Goal: Browse casually

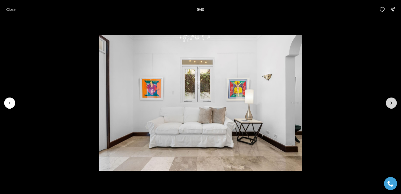
click at [394, 100] on button "Next slide" at bounding box center [391, 102] width 11 height 11
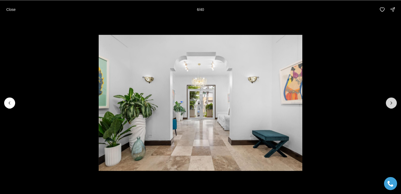
click at [391, 103] on icon "Next slide" at bounding box center [390, 102] width 5 height 5
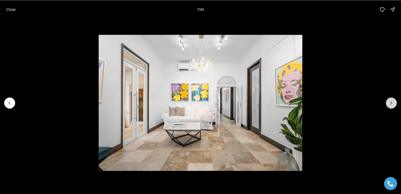
click at [391, 106] on button "Next slide" at bounding box center [391, 102] width 11 height 11
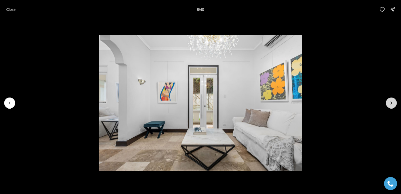
click at [391, 107] on button "Next slide" at bounding box center [391, 102] width 11 height 11
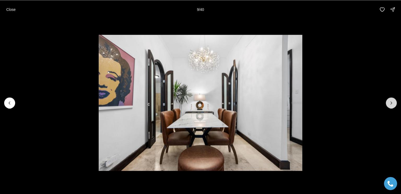
click at [391, 104] on icon "Next slide" at bounding box center [391, 102] width 1 height 3
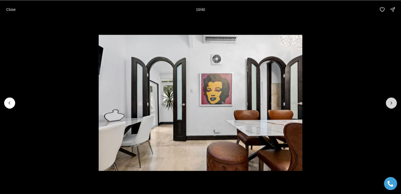
click at [391, 103] on icon "Next slide" at bounding box center [391, 102] width 1 height 3
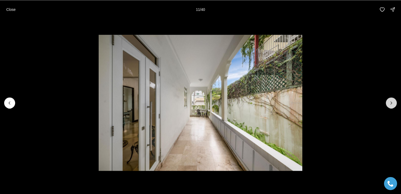
click at [391, 103] on icon "Next slide" at bounding box center [391, 102] width 1 height 3
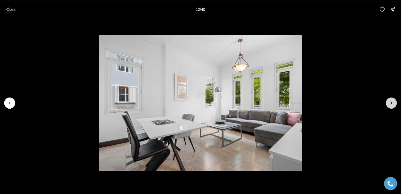
click at [391, 103] on icon "Next slide" at bounding box center [390, 102] width 5 height 5
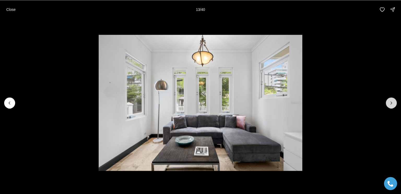
click at [392, 103] on icon "Next slide" at bounding box center [390, 102] width 5 height 5
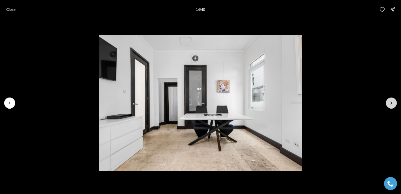
click at [392, 102] on icon "Next slide" at bounding box center [390, 102] width 5 height 5
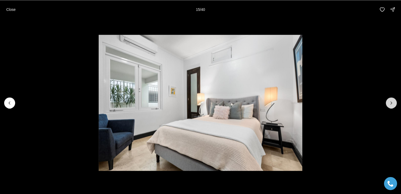
click at [391, 103] on icon "Next slide" at bounding box center [390, 102] width 5 height 5
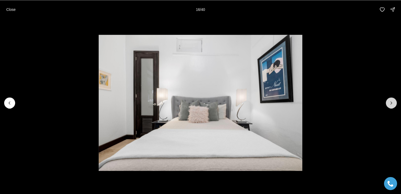
click at [391, 101] on icon "Next slide" at bounding box center [390, 102] width 5 height 5
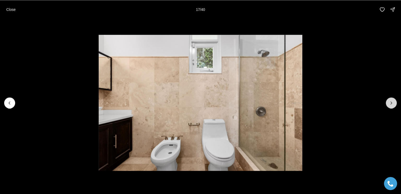
click at [394, 100] on button "Next slide" at bounding box center [391, 102] width 11 height 11
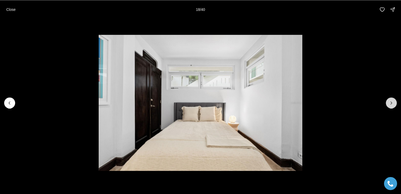
click at [391, 102] on icon "Next slide" at bounding box center [391, 102] width 1 height 3
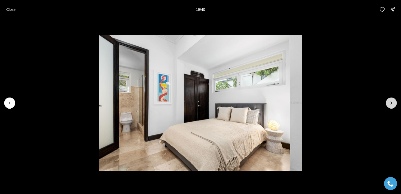
click at [391, 102] on icon "Next slide" at bounding box center [391, 102] width 1 height 3
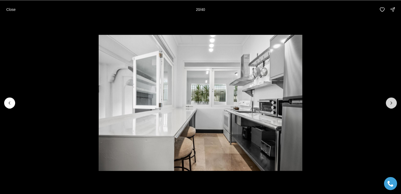
click at [391, 102] on icon "Next slide" at bounding box center [391, 102] width 1 height 3
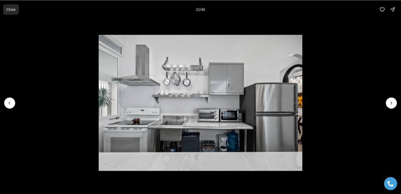
click at [12, 10] on p "Close" at bounding box center [10, 9] width 9 height 4
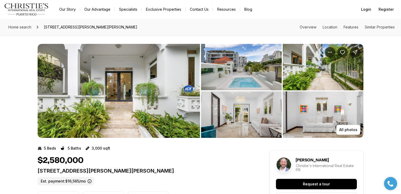
click at [247, 76] on img "View image gallery" at bounding box center [241, 67] width 81 height 46
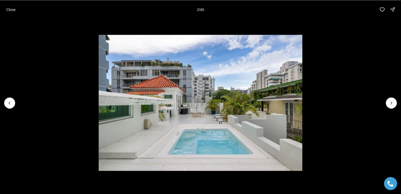
click at [22, 10] on div "Close 2 / 40" at bounding box center [200, 9] width 401 height 19
click at [9, 12] on button "Close" at bounding box center [11, 9] width 16 height 10
